Goal: Information Seeking & Learning: Learn about a topic

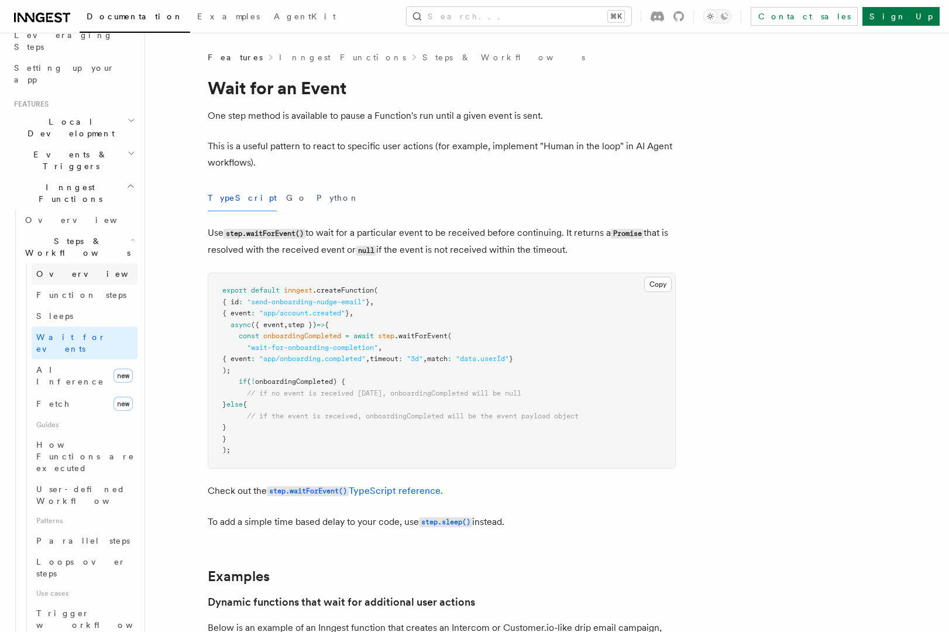
scroll to position [199, 0]
click at [82, 535] on span "Parallel steps" at bounding box center [83, 539] width 94 height 9
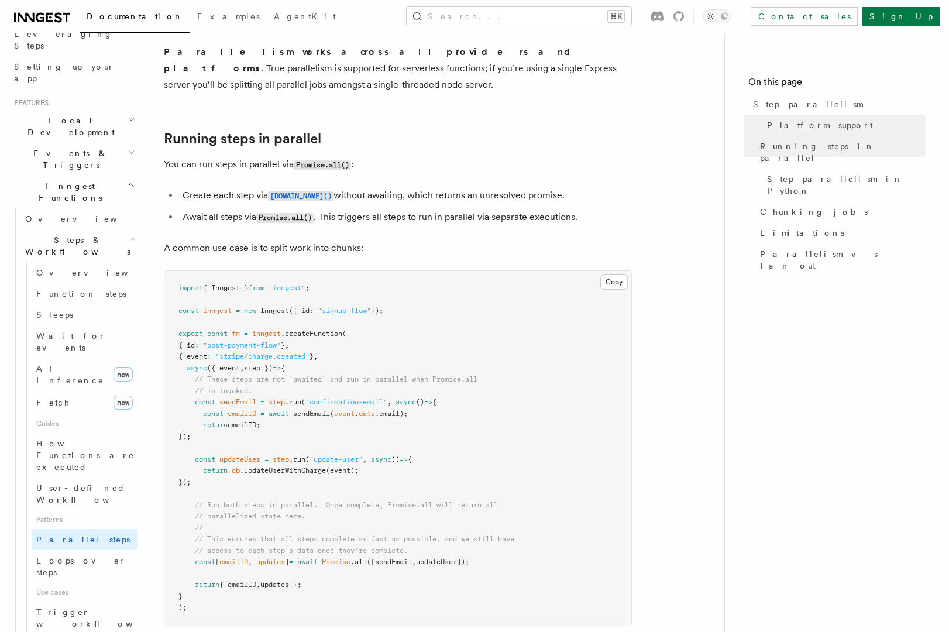
scroll to position [167, 0]
drag, startPoint x: 198, startPoint y: 181, endPoint x: 253, endPoint y: 180, distance: 54.4
click at [253, 187] on li "Create each step via step.run() without awaiting, which returns an unresolved p…" at bounding box center [405, 195] width 453 height 17
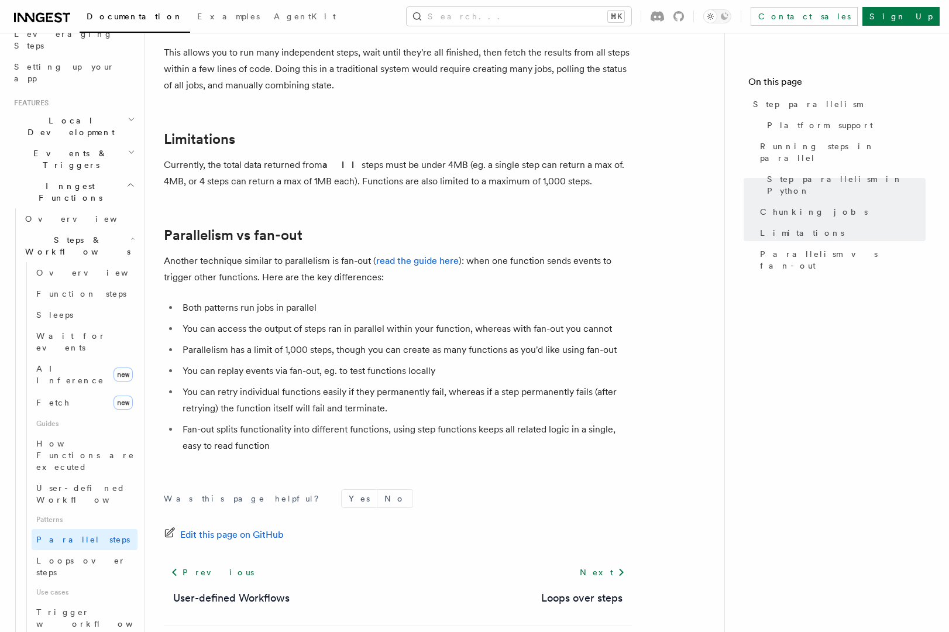
scroll to position [1994, 0]
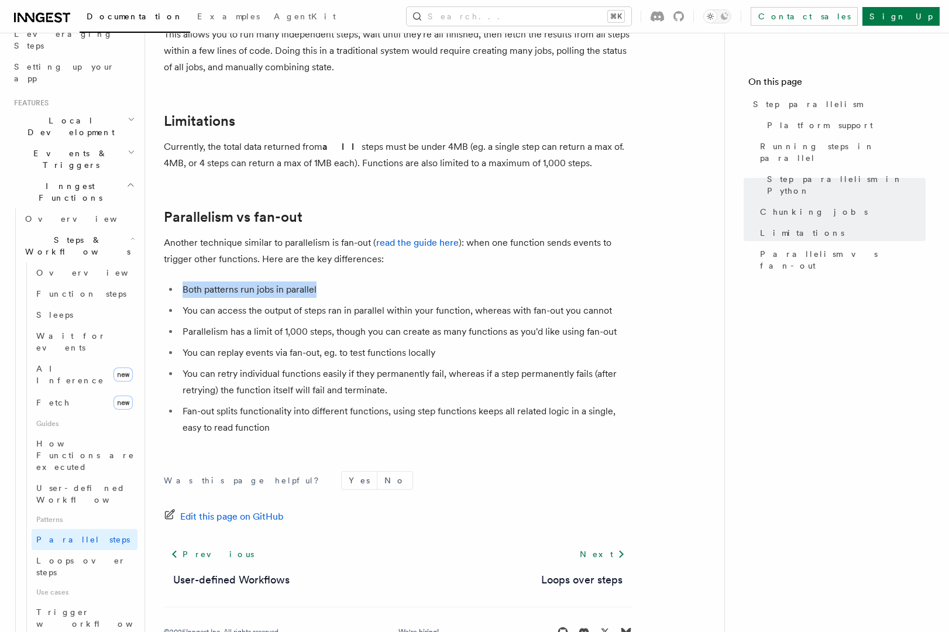
drag, startPoint x: 185, startPoint y: 276, endPoint x: 327, endPoint y: 277, distance: 142.1
click at [327, 281] on li "Both patterns run jobs in parallel" at bounding box center [405, 289] width 453 height 16
click at [387, 281] on li "Both patterns run jobs in parallel" at bounding box center [405, 289] width 453 height 16
drag, startPoint x: 185, startPoint y: 297, endPoint x: 298, endPoint y: 293, distance: 112.9
click at [298, 302] on li "You can access the output of steps ran in parallel within your function, wherea…" at bounding box center [405, 310] width 453 height 16
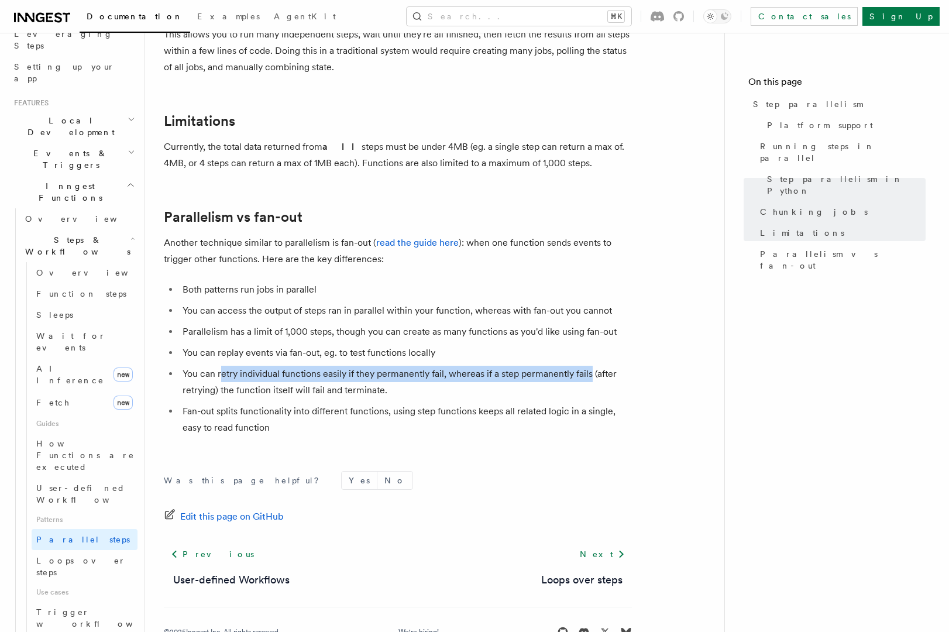
drag, startPoint x: 587, startPoint y: 361, endPoint x: 219, endPoint y: 360, distance: 367.9
click at [219, 366] on li "You can retry individual functions easily if they permanently fail, whereas if …" at bounding box center [405, 382] width 453 height 33
click at [96, 556] on span "Loops over steps" at bounding box center [80, 566] width 89 height 21
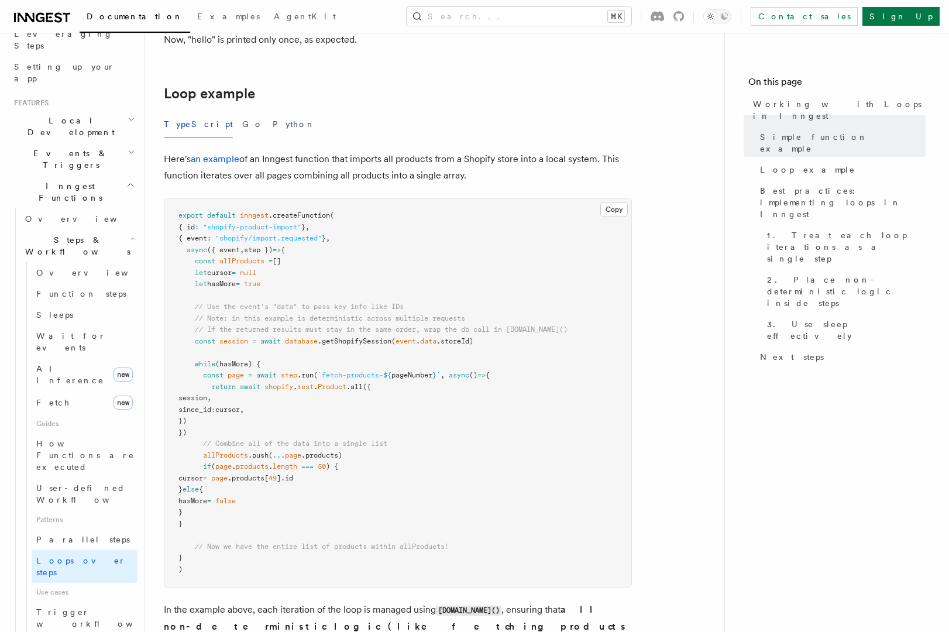
scroll to position [1098, 0]
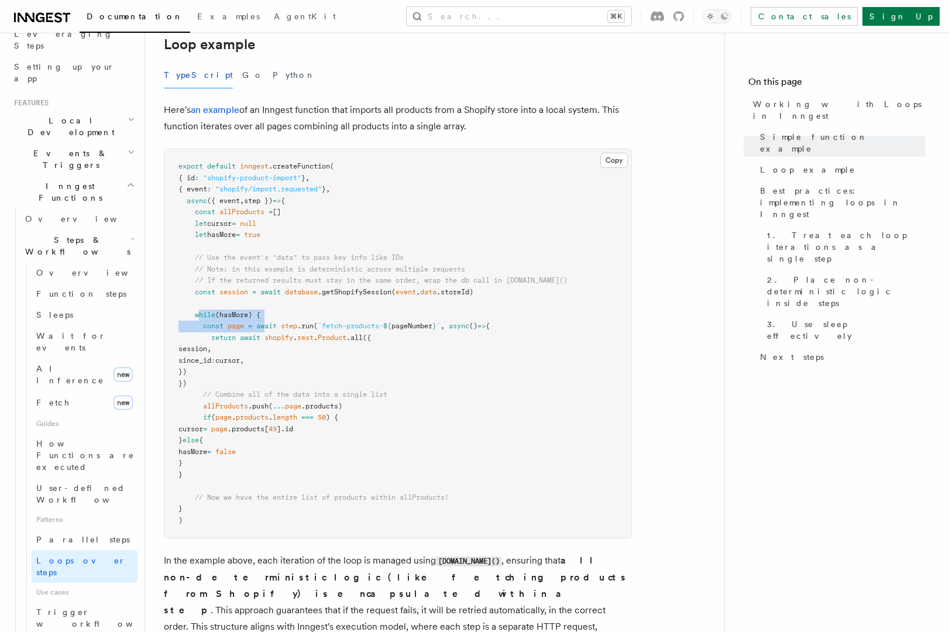
drag, startPoint x: 199, startPoint y: 318, endPoint x: 268, endPoint y: 324, distance: 69.3
click at [267, 322] on pre "export default inngest .createFunction ( { id : "shopify-product-import" } , { …" at bounding box center [397, 343] width 467 height 388
click at [240, 362] on span "cursor" at bounding box center [227, 360] width 25 height 8
drag, startPoint x: 182, startPoint y: 312, endPoint x: 295, endPoint y: 318, distance: 113.1
click at [295, 318] on pre "export default inngest .createFunction ( { id : "shopify-product-import" } , { …" at bounding box center [397, 343] width 467 height 388
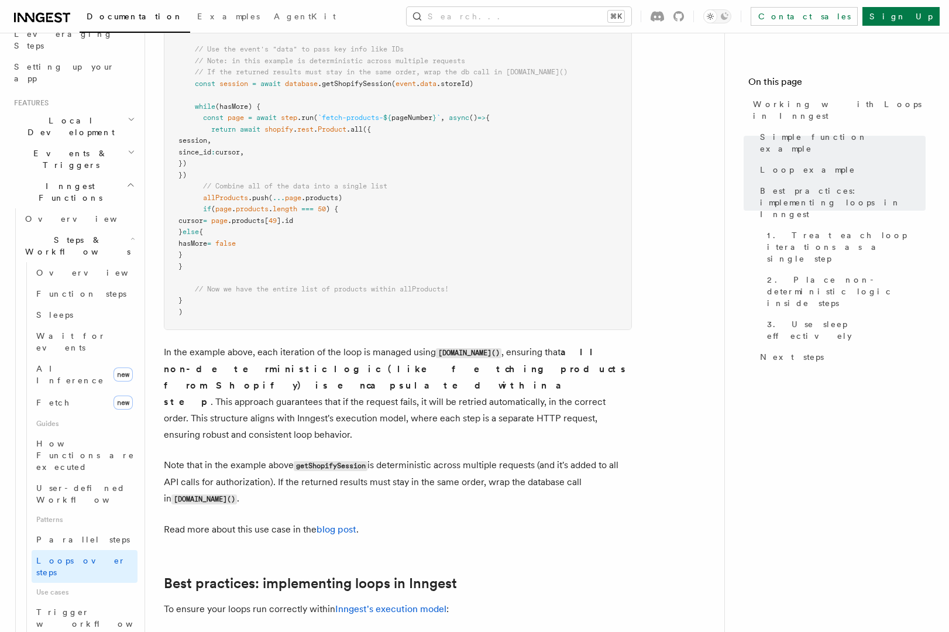
scroll to position [1294, 0]
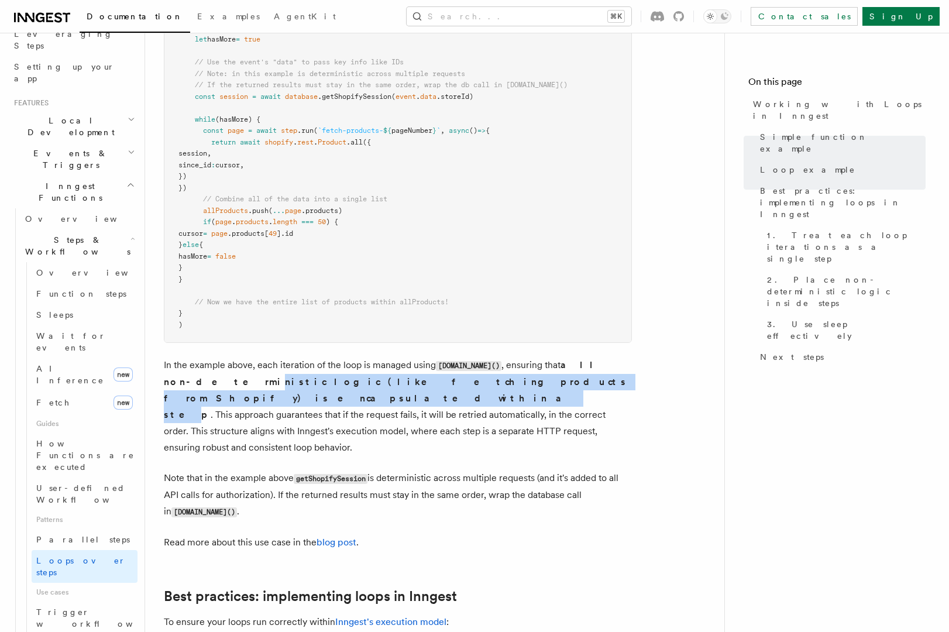
drag, startPoint x: 526, startPoint y: 387, endPoint x: 197, endPoint y: 384, distance: 329.3
click at [197, 384] on strong "all non-deterministic logic (like fetching products from Shopify) is encapsulat…" at bounding box center [395, 389] width 463 height 61
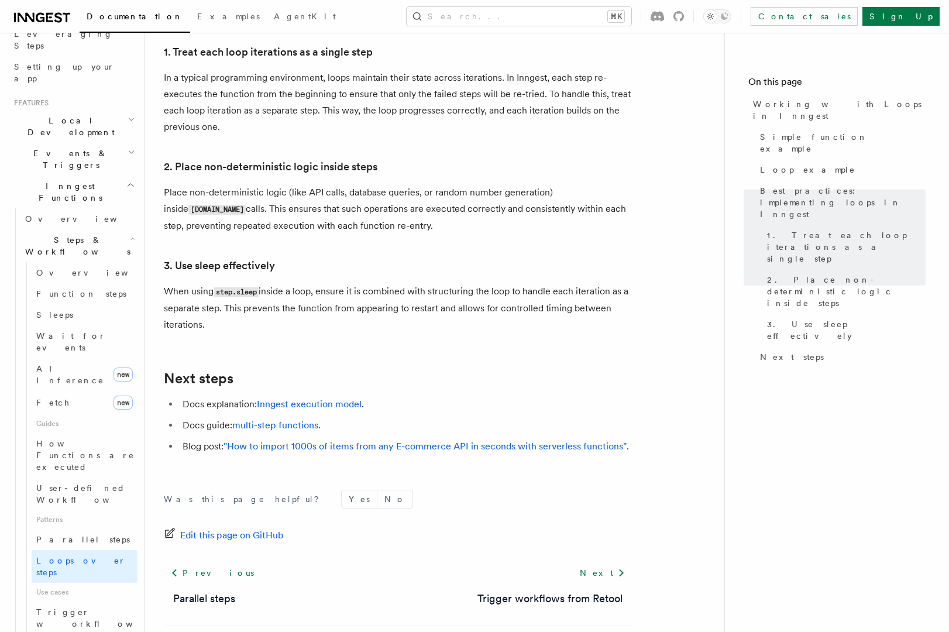
scroll to position [1905, 0]
click at [455, 439] on link ""How to import 1000s of items from any E-commerce API in seconds with serverles…" at bounding box center [424, 444] width 403 height 11
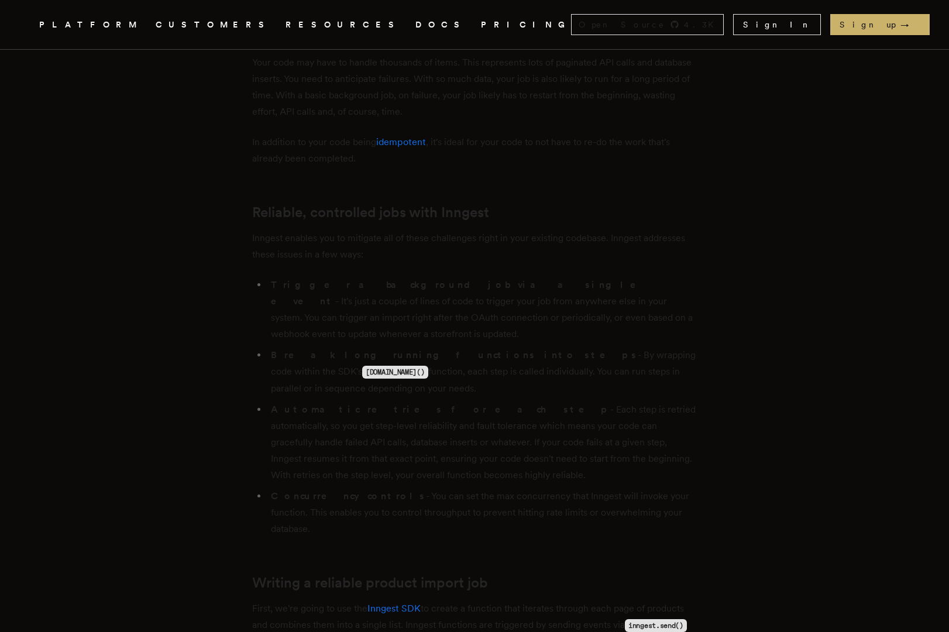
scroll to position [1107, 0]
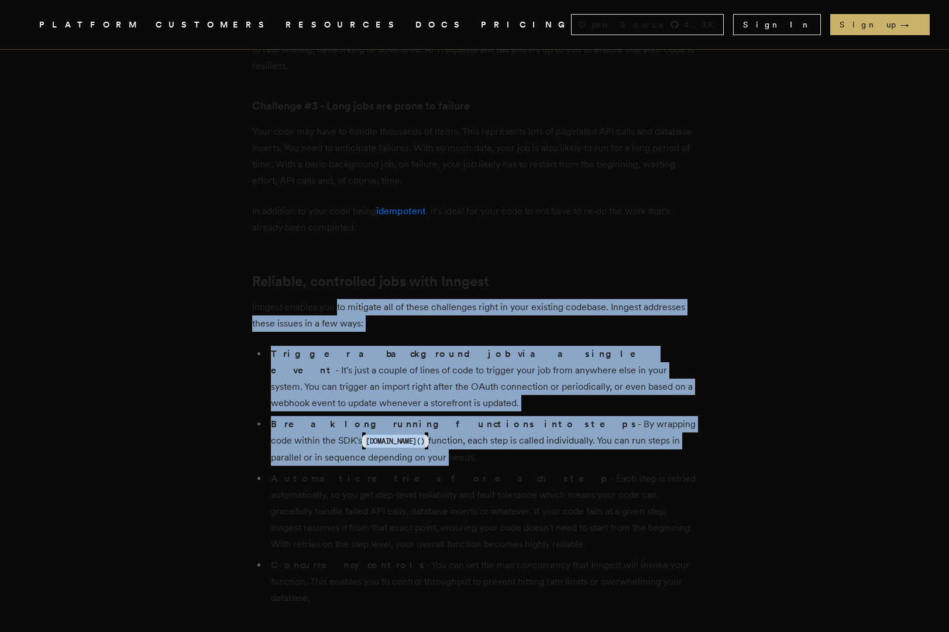
drag, startPoint x: 398, startPoint y: 316, endPoint x: 690, endPoint y: 422, distance: 310.3
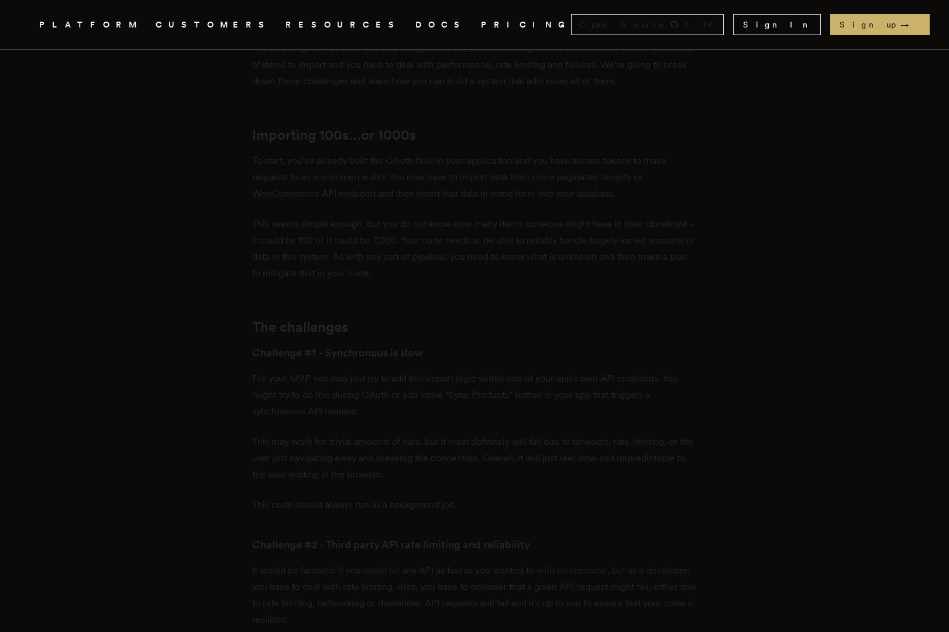
scroll to position [0, 0]
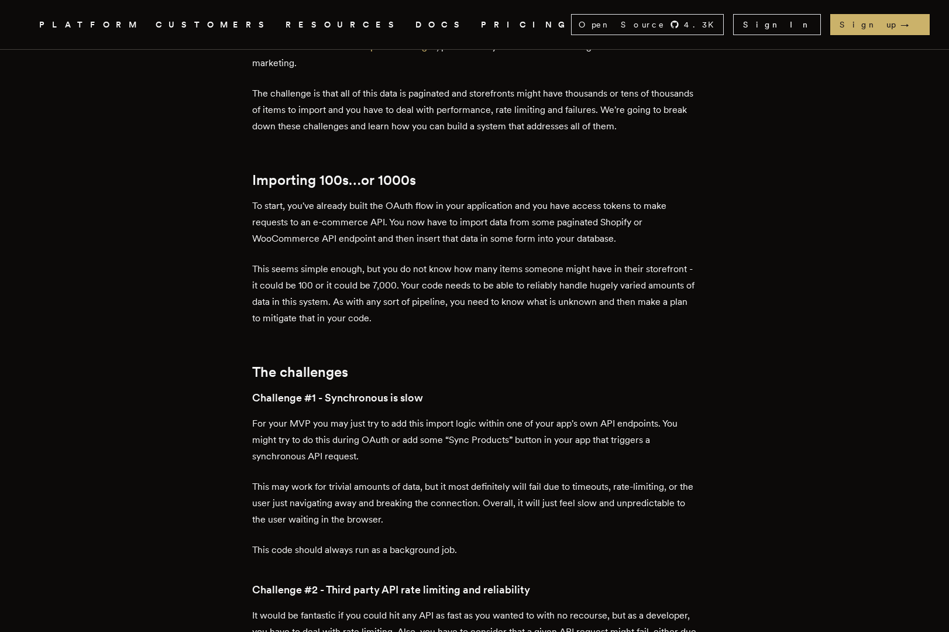
scroll to position [528, 0]
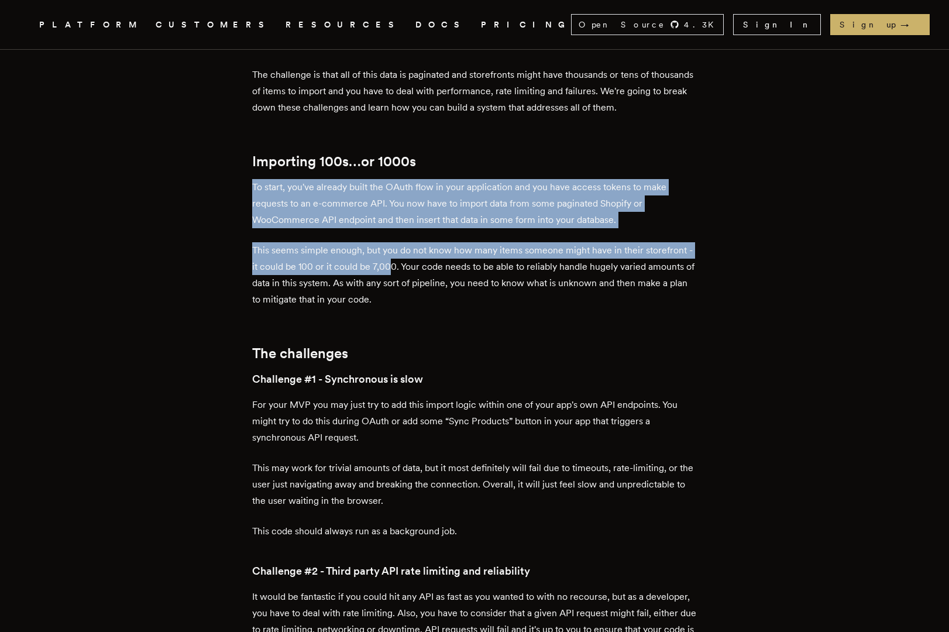
drag, startPoint x: 257, startPoint y: 188, endPoint x: 404, endPoint y: 322, distance: 199.2
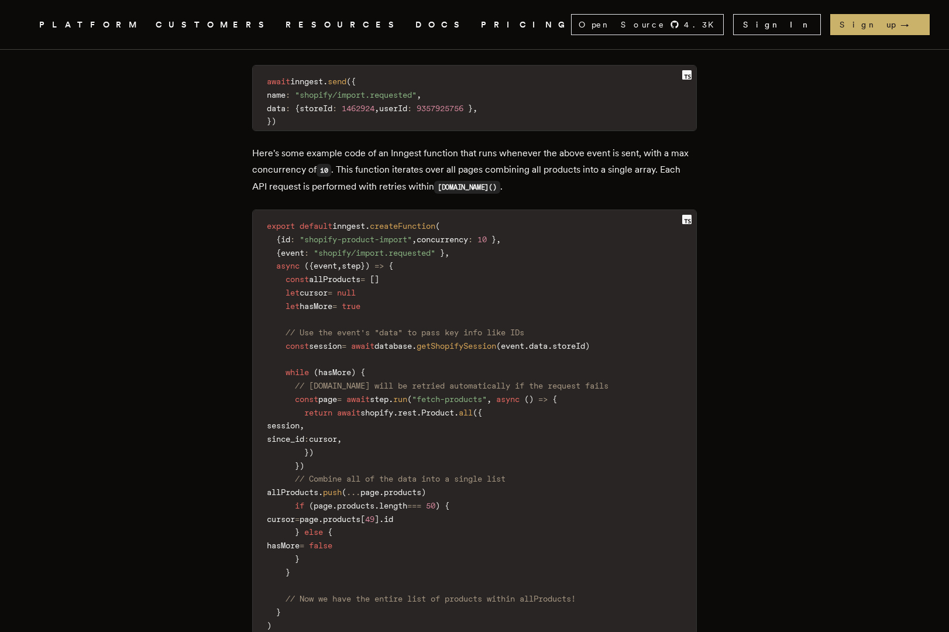
scroll to position [1796, 0]
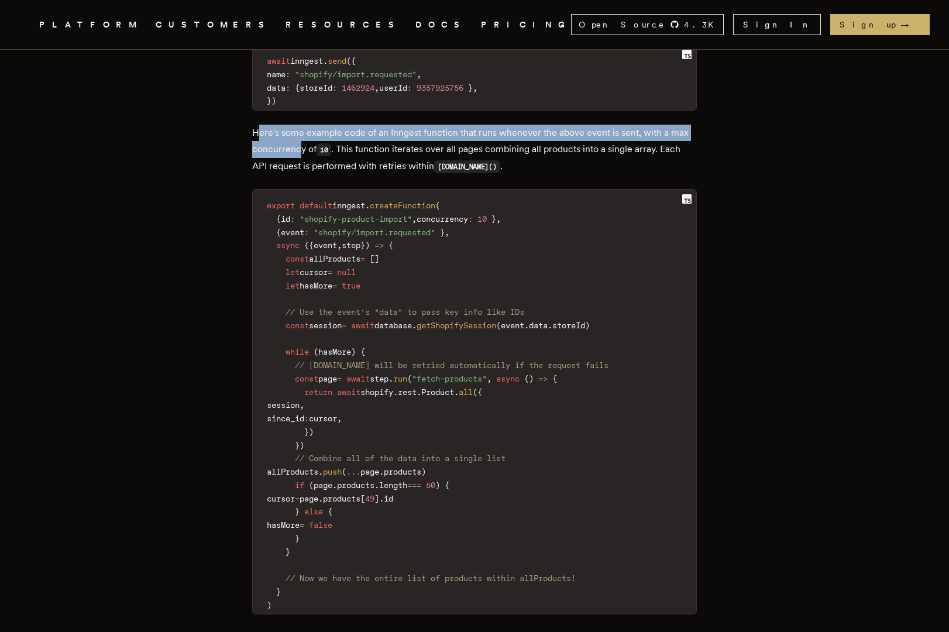
drag, startPoint x: 261, startPoint y: 103, endPoint x: 305, endPoint y: 112, distance: 45.4
click at [305, 125] on p "Here's some example code of an Inngest function that runs whenever the above ev…" at bounding box center [474, 150] width 445 height 50
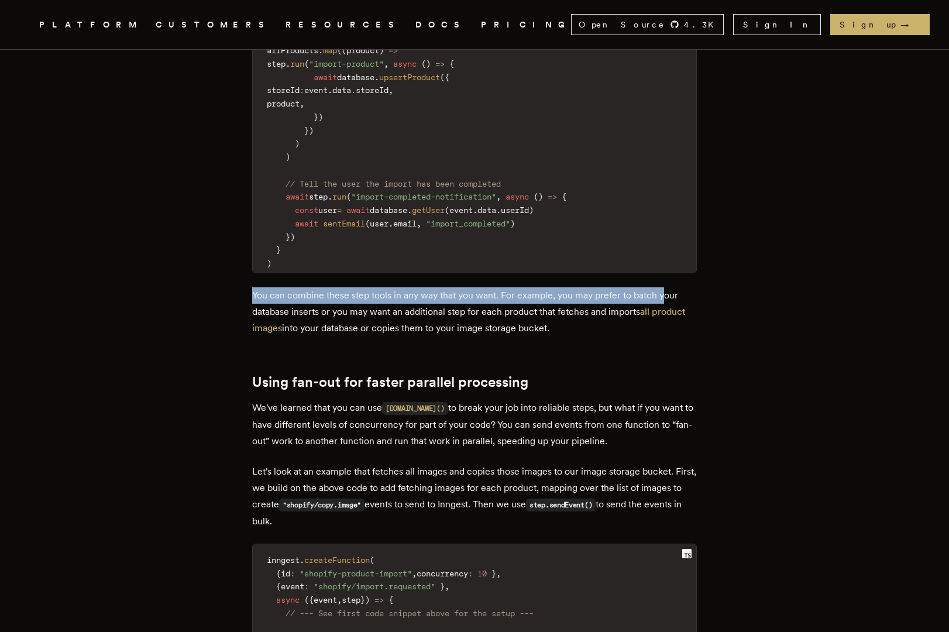
scroll to position [2930, 0]
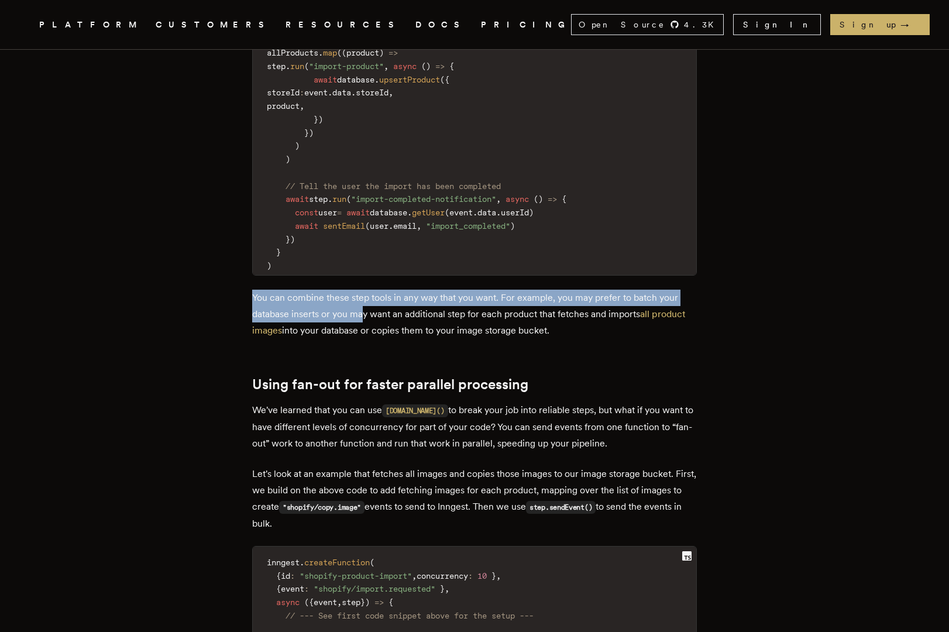
drag, startPoint x: 253, startPoint y: 273, endPoint x: 365, endPoint y: 279, distance: 111.9
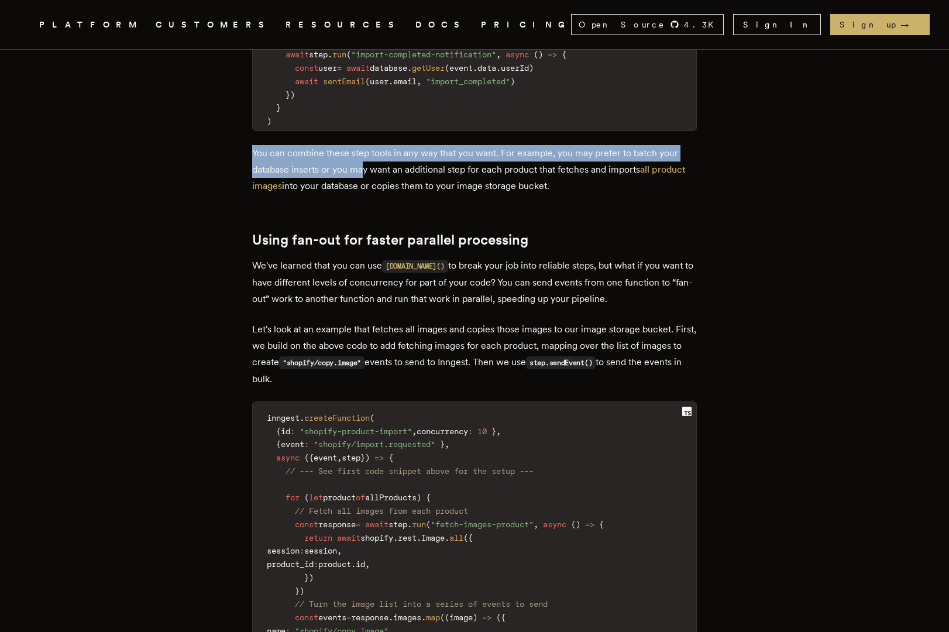
scroll to position [3122, 0]
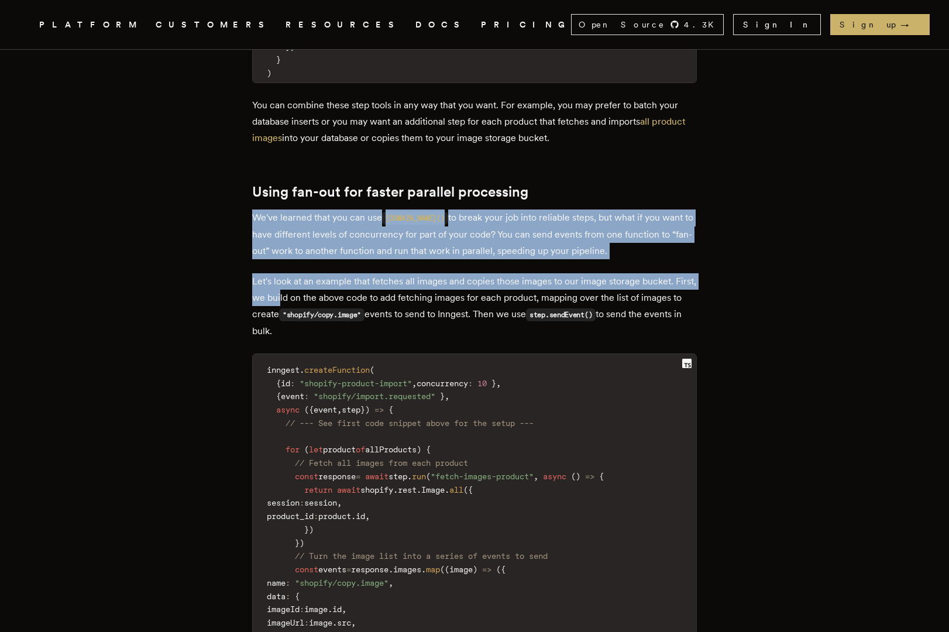
drag, startPoint x: 259, startPoint y: 186, endPoint x: 308, endPoint y: 262, distance: 90.2
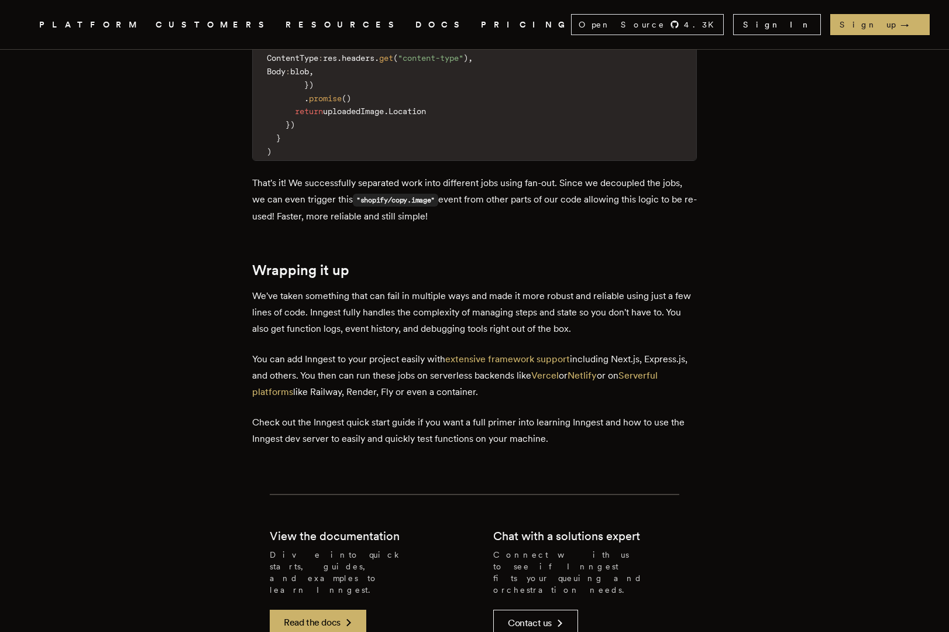
scroll to position [4052, 0]
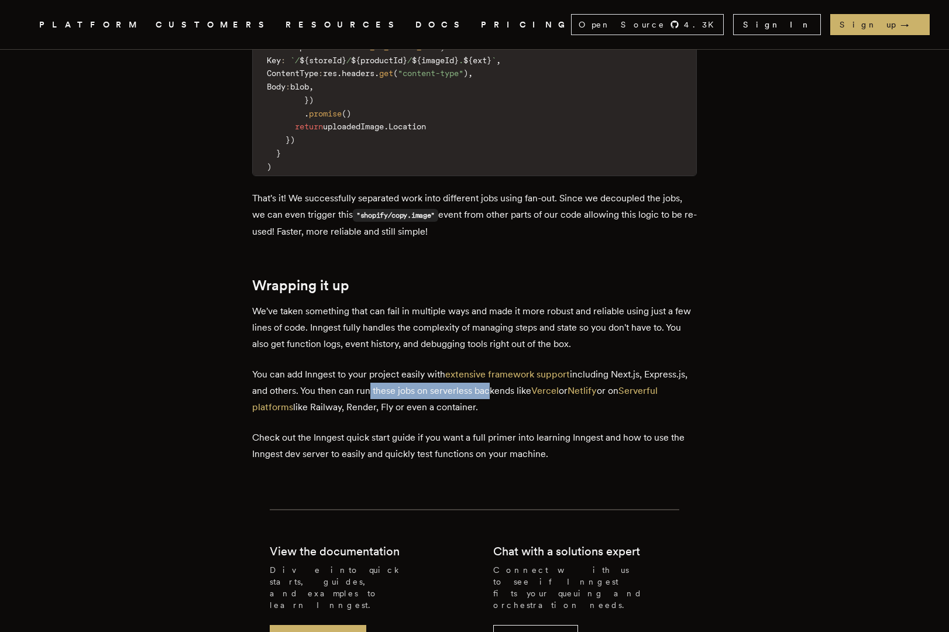
drag, startPoint x: 535, startPoint y: 364, endPoint x: 414, endPoint y: 366, distance: 121.1
click at [414, 366] on p "You can add Inngest to your project easily with extensive framework support inc…" at bounding box center [474, 390] width 445 height 49
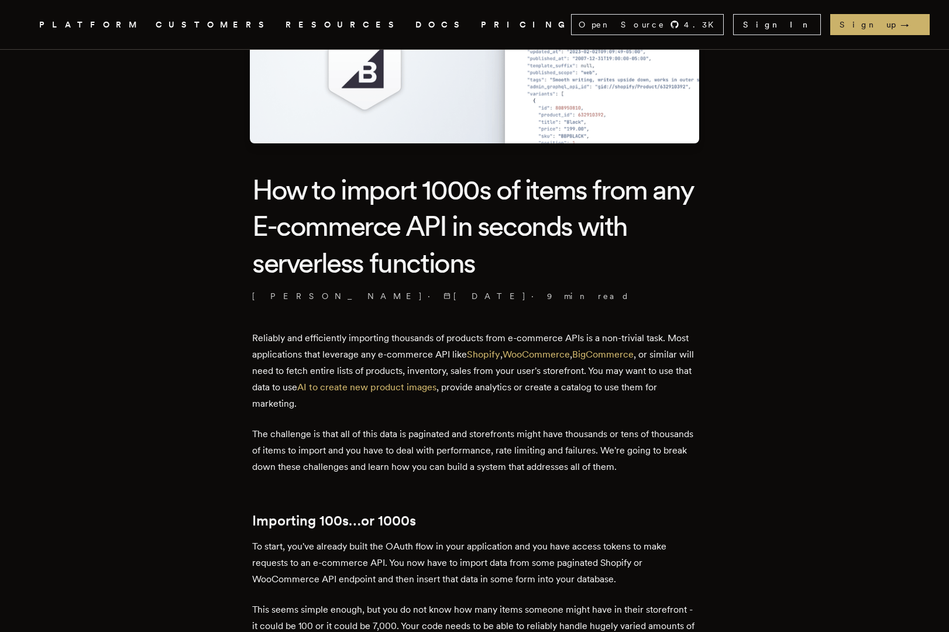
scroll to position [156, 0]
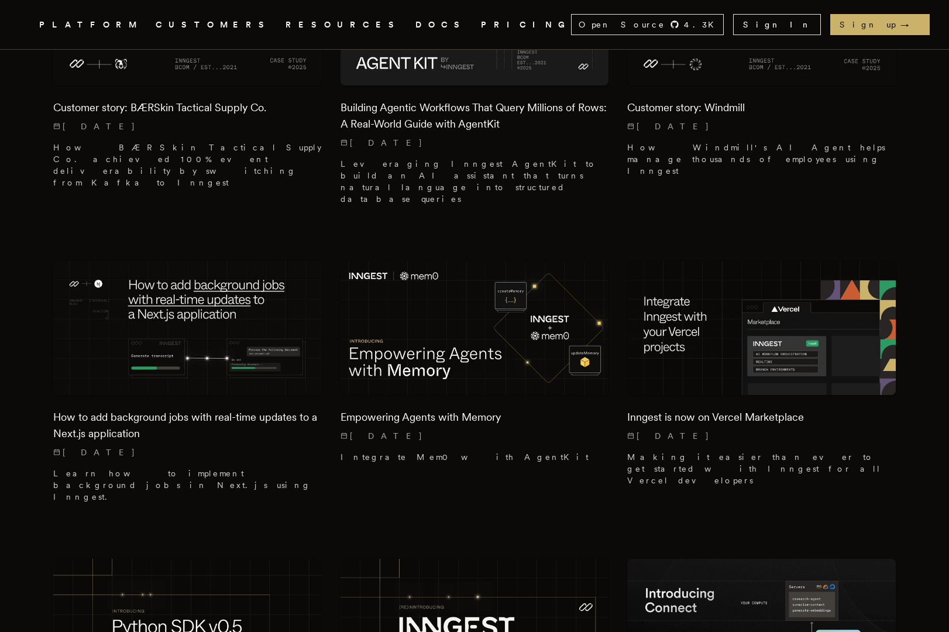
scroll to position [825, 0]
